Goal: Find contact information: Find contact information

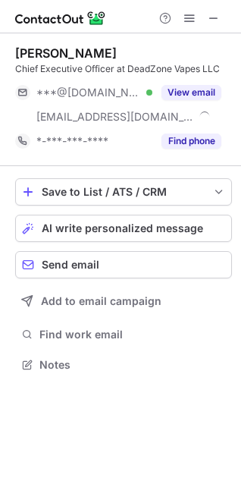
scroll to position [354, 241]
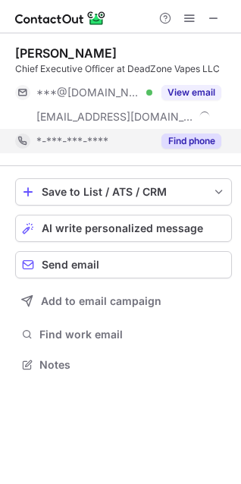
click at [196, 137] on button "Find phone" at bounding box center [191, 140] width 60 height 15
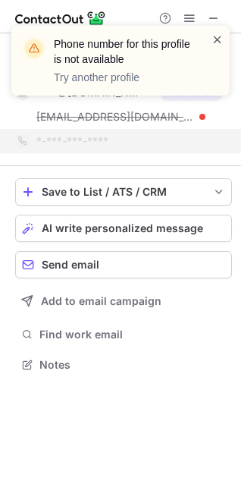
click at [219, 40] on span at bounding box center [218, 39] width 12 height 15
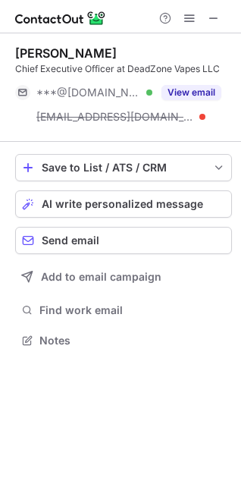
scroll to position [330, 241]
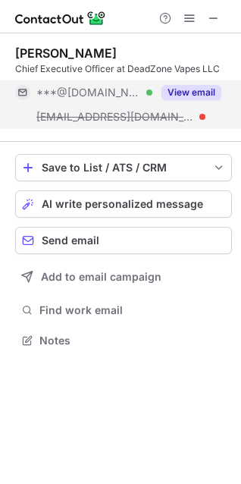
click at [200, 92] on div "Phone number for this profile is not available Try another profile Michael Mure…" at bounding box center [120, 242] width 241 height 484
click at [186, 91] on button "View email" at bounding box center [191, 92] width 60 height 15
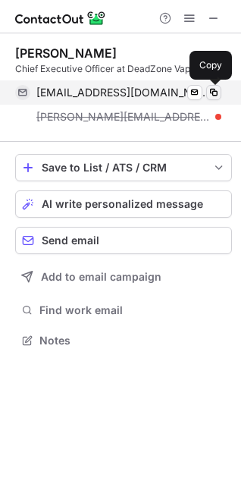
click at [213, 92] on span at bounding box center [214, 92] width 12 height 12
click at [212, 94] on span at bounding box center [214, 92] width 12 height 12
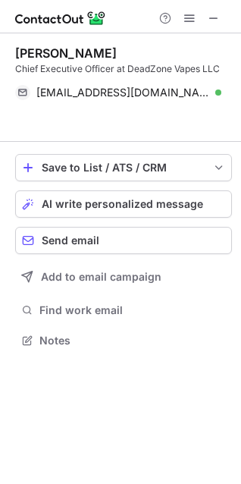
scroll to position [306, 241]
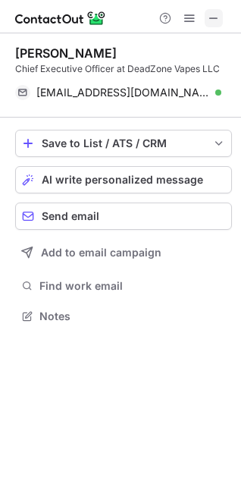
click at [217, 17] on span at bounding box center [214, 18] width 12 height 12
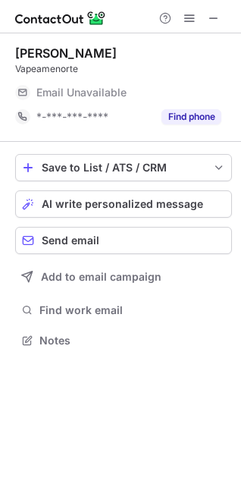
scroll to position [330, 241]
